Goal: Navigation & Orientation: Find specific page/section

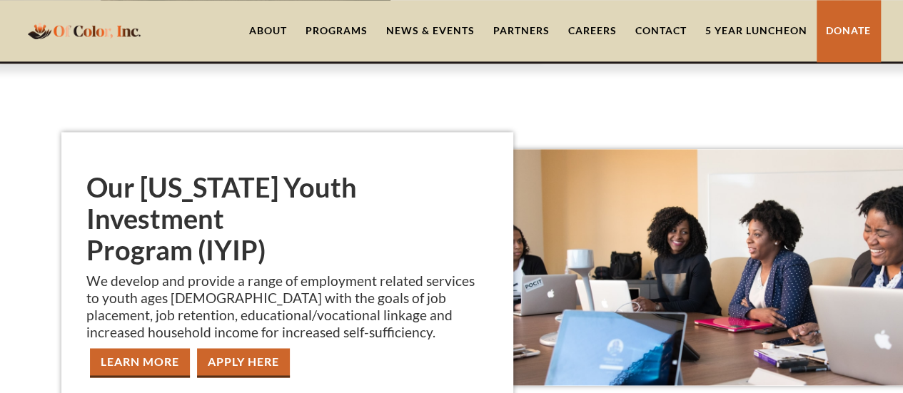
scroll to position [999, 0]
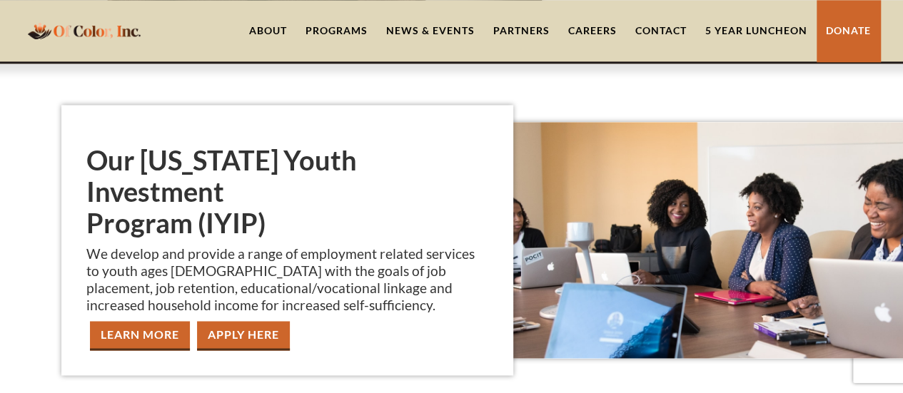
click at [267, 27] on link "About" at bounding box center [268, 30] width 56 height 61
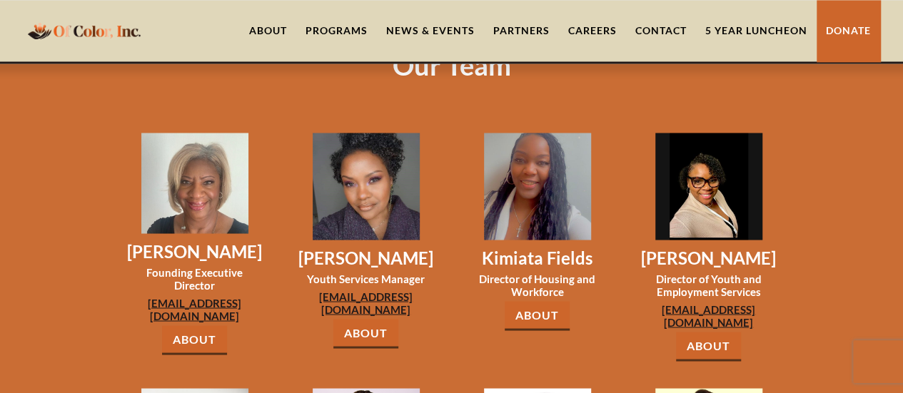
scroll to position [1142, 0]
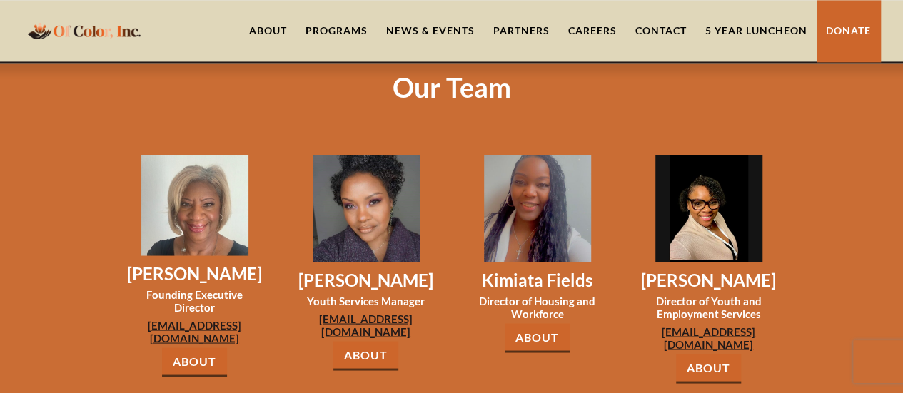
click at [194, 348] on link "About" at bounding box center [194, 362] width 65 height 29
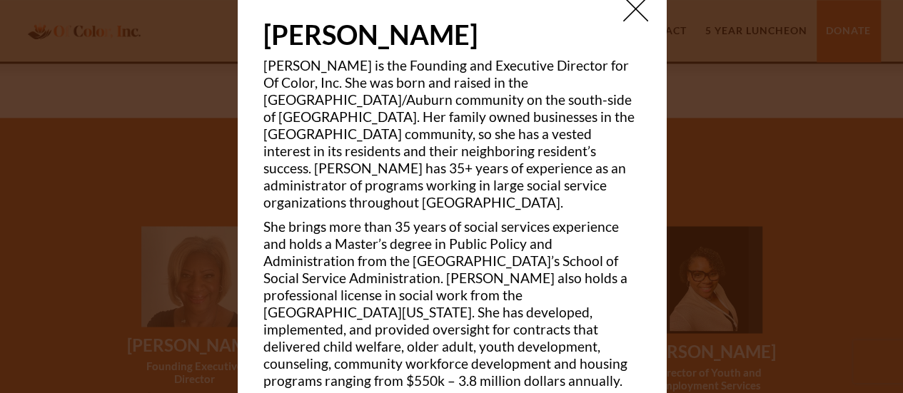
scroll to position [0, 0]
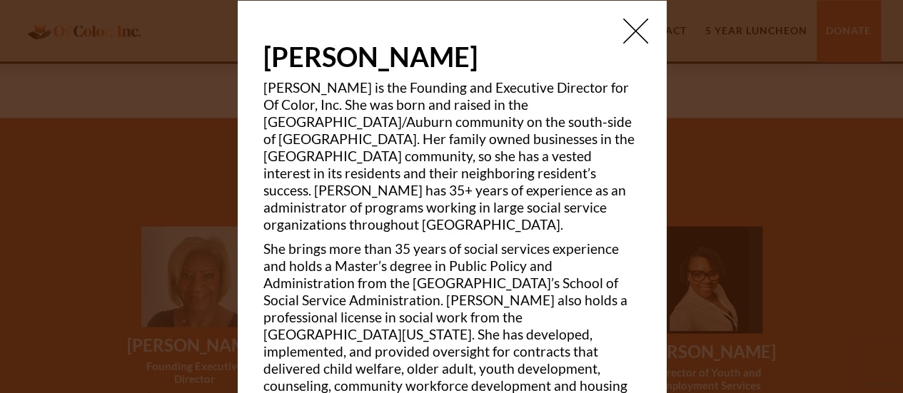
click at [629, 29] on img at bounding box center [635, 30] width 25 height 25
